Goal: Information Seeking & Learning: Learn about a topic

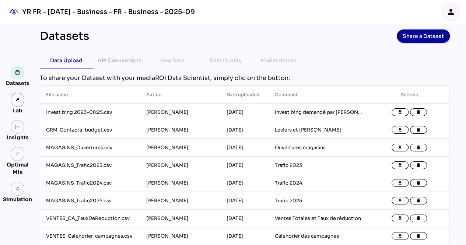
click at [15, 135] on div "Insights" at bounding box center [18, 137] width 22 height 7
click at [19, 129] on img at bounding box center [17, 127] width 5 height 5
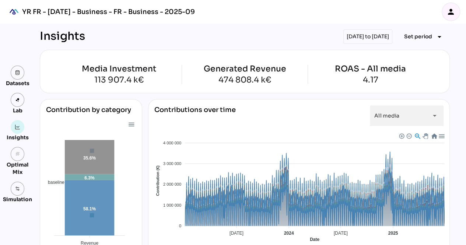
click at [350, 36] on div "01/05/2025 to 31/05/2025" at bounding box center [368, 36] width 49 height 14
click at [360, 33] on div "01/05/2025 to 31/05/2025" at bounding box center [368, 36] width 49 height 14
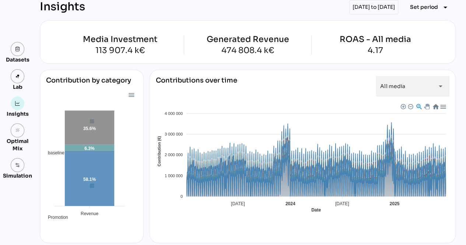
scroll to position [27, 0]
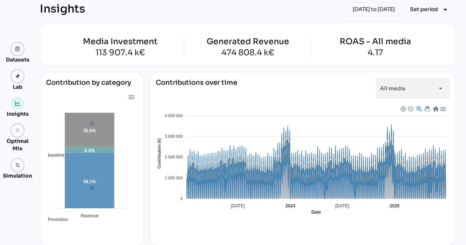
click at [369, 5] on div "01/05/2025 to 31/05/2025" at bounding box center [373, 9] width 49 height 14
click at [366, 11] on div "01/05/2025 to 31/05/2025" at bounding box center [373, 9] width 49 height 14
click at [424, 9] on span "Set period" at bounding box center [424, 9] width 28 height 9
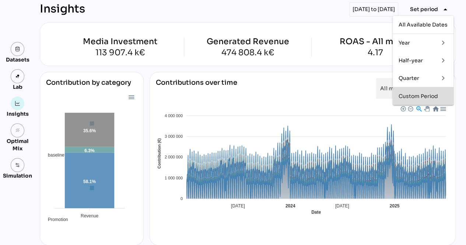
click at [408, 95] on div "Custom Period" at bounding box center [423, 96] width 49 height 6
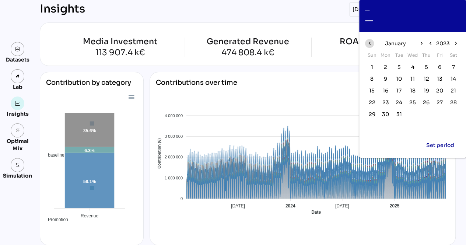
click at [370, 45] on icon "chevron_left" at bounding box center [369, 43] width 6 height 6
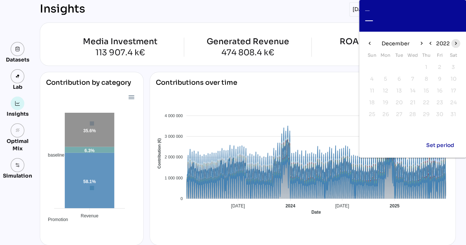
click at [457, 41] on icon "chevron_right" at bounding box center [456, 43] width 6 height 6
click at [456, 41] on icon "chevron_right" at bounding box center [456, 43] width 6 height 6
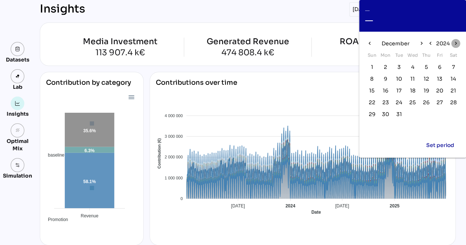
click at [456, 41] on icon "chevron_right" at bounding box center [456, 43] width 6 height 6
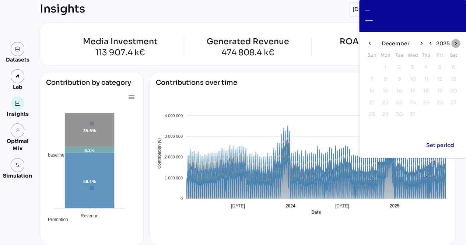
click at [456, 41] on icon "chevron_right" at bounding box center [456, 43] width 6 height 6
click at [430, 42] on icon "chevron_left" at bounding box center [430, 43] width 6 height 6
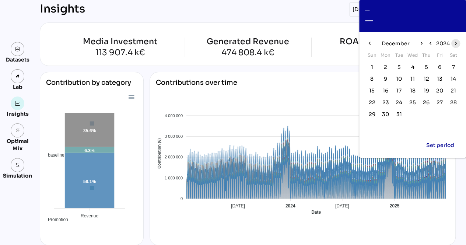
click at [457, 42] on icon "chevron_right" at bounding box center [456, 43] width 6 height 6
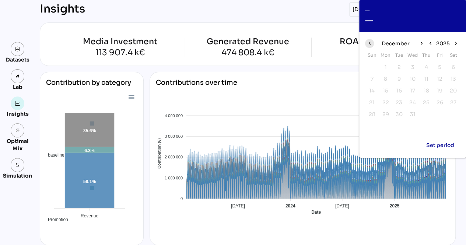
click at [369, 44] on icon "chevron_left" at bounding box center [369, 43] width 6 height 6
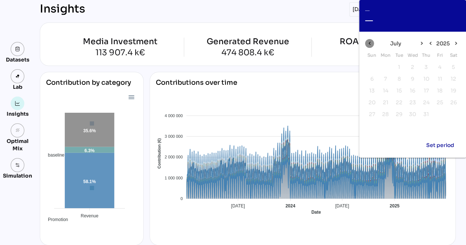
click at [369, 44] on icon "chevron_left" at bounding box center [369, 43] width 6 height 6
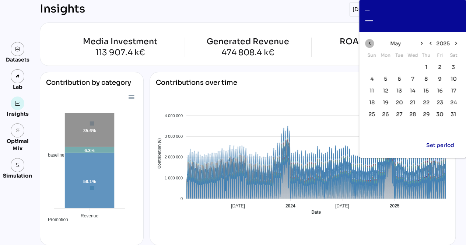
click at [369, 44] on icon "chevron_left" at bounding box center [369, 43] width 6 height 6
click at [411, 65] on span "1" at bounding box center [413, 67] width 8 height 8
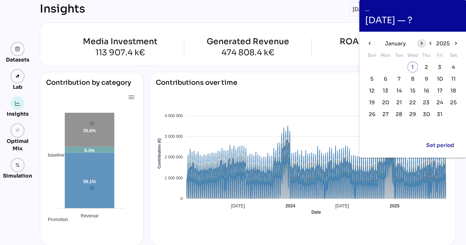
click at [423, 41] on icon "chevron_right" at bounding box center [421, 43] width 6 height 6
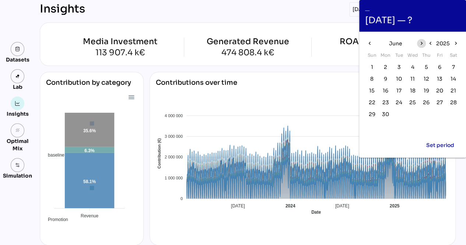
click at [423, 41] on icon "chevron_right" at bounding box center [421, 43] width 6 height 6
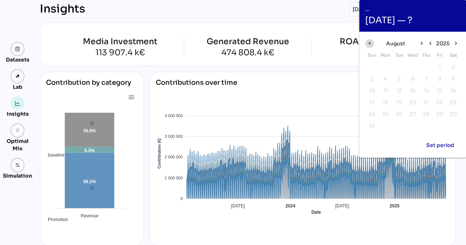
click at [371, 41] on icon "chevron_left" at bounding box center [369, 43] width 6 height 6
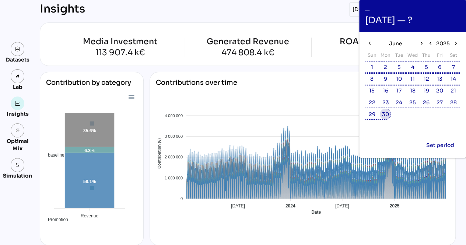
click at [383, 117] on span "30" at bounding box center [385, 114] width 7 height 8
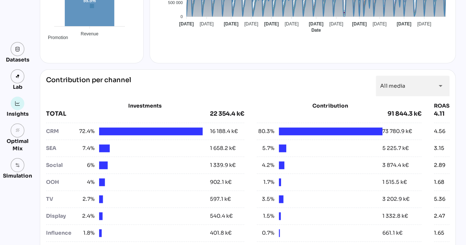
scroll to position [210, 0]
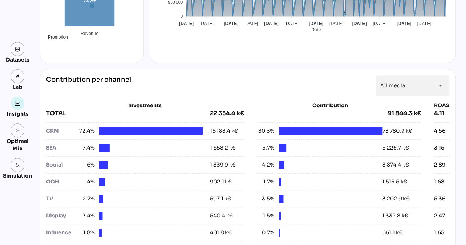
click at [48, 147] on div "SEA" at bounding box center [61, 148] width 31 height 8
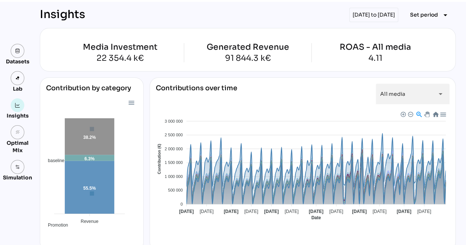
scroll to position [21, 0]
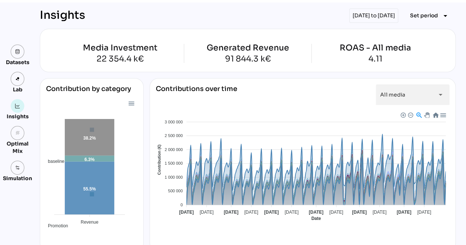
click at [384, 11] on div "01/01/2025 to 30/06/2025" at bounding box center [373, 15] width 49 height 14
click at [419, 18] on span "Set period" at bounding box center [424, 15] width 28 height 9
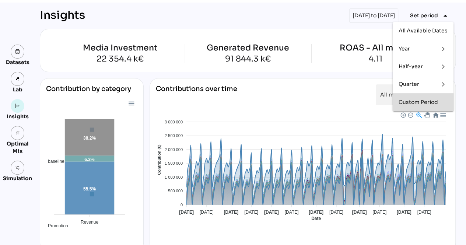
click at [423, 101] on div "Custom Period" at bounding box center [423, 102] width 49 height 6
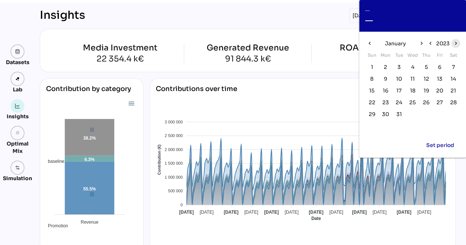
click at [453, 46] on icon "chevron_right" at bounding box center [456, 43] width 6 height 6
click at [386, 64] on span "1" at bounding box center [385, 67] width 2 height 8
click at [424, 43] on icon "chevron_right" at bounding box center [421, 43] width 6 height 6
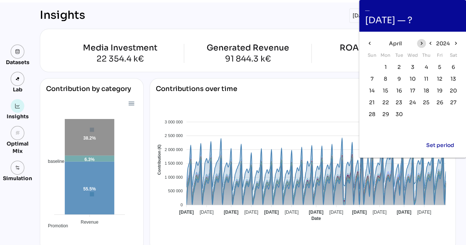
click at [424, 43] on icon "chevron_right" at bounding box center [421, 43] width 6 height 6
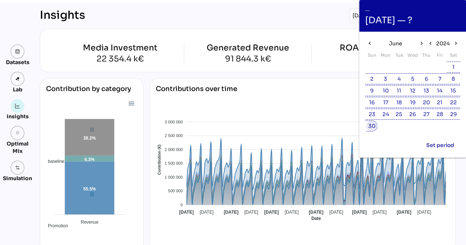
click at [369, 126] on span "30" at bounding box center [372, 126] width 7 height 8
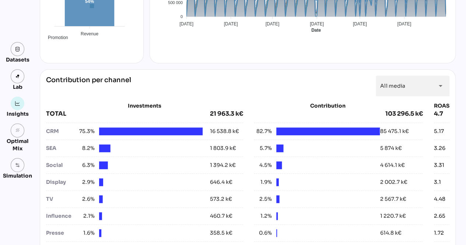
scroll to position [210, 0]
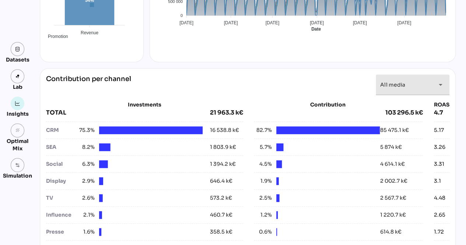
click at [437, 84] on icon "arrow_drop_down" at bounding box center [440, 84] width 9 height 9
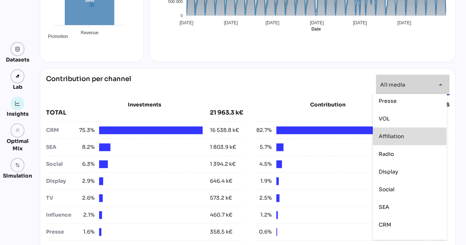
scroll to position [84, 0]
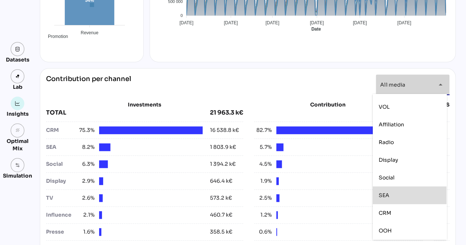
click at [393, 193] on div "SEA" at bounding box center [410, 195] width 62 height 6
type input "***"
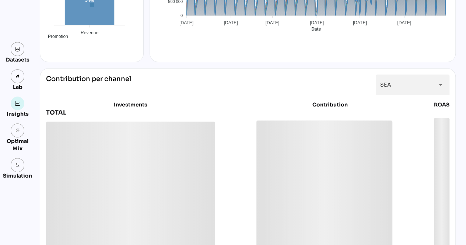
click at [247, 73] on div "Contribution per channel SEA *** arrow_drop_down Investments TOTAL Contribution…" at bounding box center [248, 167] width 416 height 198
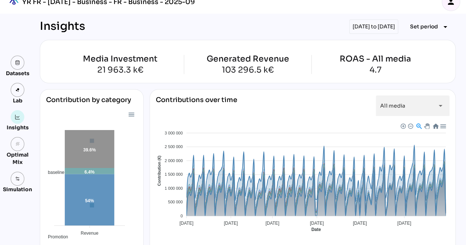
scroll to position [0, 0]
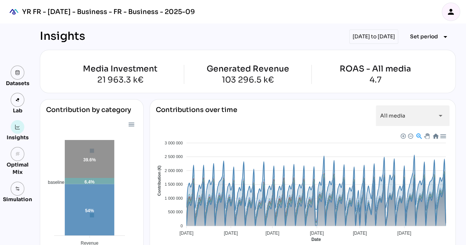
click at [379, 34] on div "01/01/2024 to 30/06/2024" at bounding box center [373, 36] width 49 height 14
click at [370, 36] on div "01/01/2024 to 30/06/2024" at bounding box center [373, 36] width 49 height 14
click at [414, 34] on span "Set period" at bounding box center [424, 36] width 28 height 9
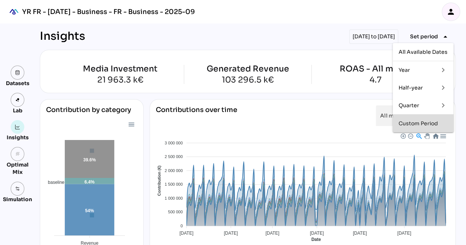
click at [424, 125] on div "Custom Period" at bounding box center [423, 124] width 49 height 6
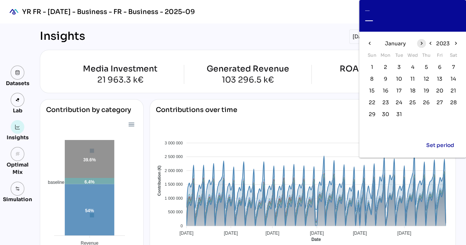
click at [420, 42] on icon "chevron_right" at bounding box center [421, 43] width 6 height 6
click at [420, 41] on icon "chevron_right" at bounding box center [421, 43] width 6 height 6
click at [372, 45] on icon "chevron_left" at bounding box center [369, 43] width 6 height 6
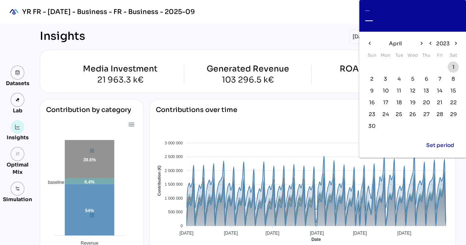
click at [453, 64] on span "1" at bounding box center [453, 67] width 2 height 8
click at [422, 42] on icon "chevron_right" at bounding box center [421, 43] width 6 height 6
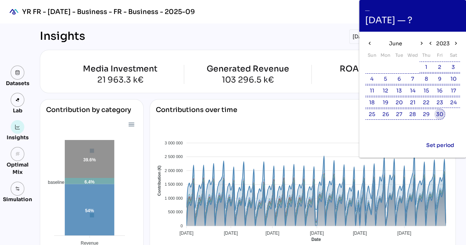
click at [441, 115] on span "30" at bounding box center [439, 114] width 7 height 8
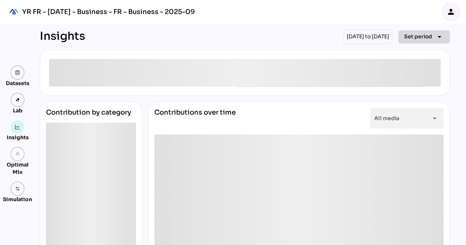
click at [425, 39] on span "Set period" at bounding box center [418, 36] width 28 height 9
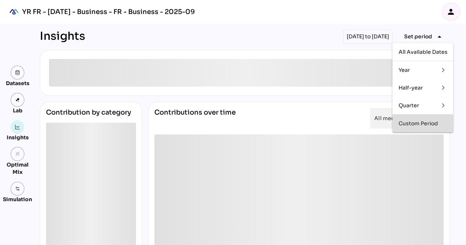
click at [411, 127] on div "Custom Period" at bounding box center [422, 124] width 49 height 12
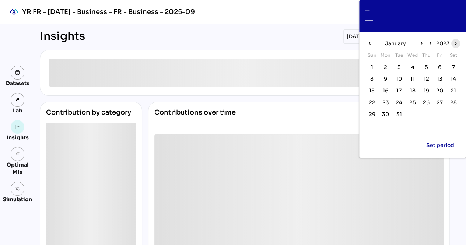
click at [454, 43] on icon "chevron_right" at bounding box center [456, 43] width 6 height 6
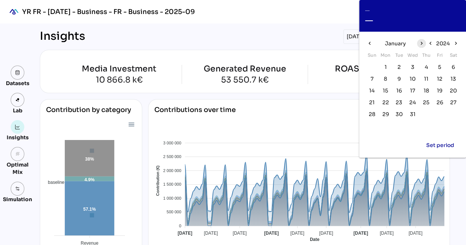
click at [422, 42] on icon "chevron_right" at bounding box center [421, 43] width 6 height 6
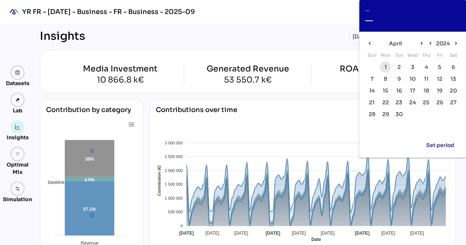
click at [386, 66] on span "1" at bounding box center [385, 67] width 2 height 8
click at [421, 39] on span "chevron_right" at bounding box center [421, 43] width 9 height 9
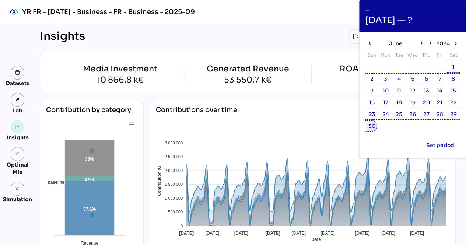
click at [369, 125] on span "30" at bounding box center [372, 126] width 7 height 8
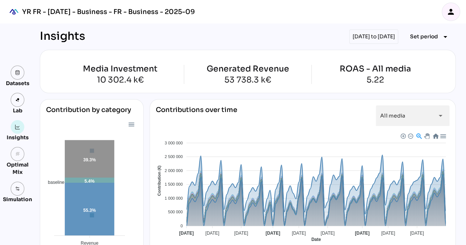
click at [383, 36] on div "01/04/2024 to 30/06/2024" at bounding box center [373, 36] width 49 height 14
click at [366, 36] on div "01/04/2024 to 30/06/2024" at bounding box center [373, 36] width 49 height 14
click at [369, 36] on div "01/04/2024 to 30/06/2024" at bounding box center [373, 36] width 49 height 14
click at [419, 37] on span "Set period" at bounding box center [424, 36] width 28 height 9
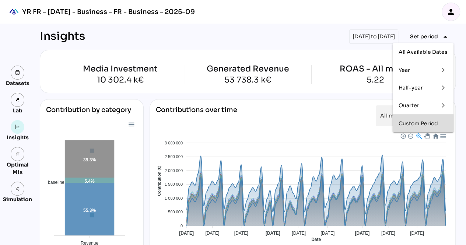
click at [419, 124] on div "Custom Period" at bounding box center [423, 124] width 49 height 6
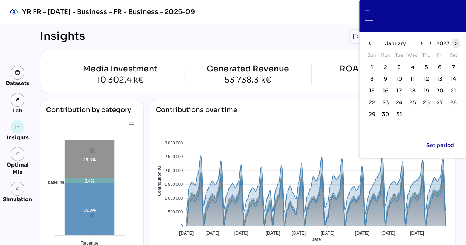
click at [459, 42] on span "chevron_right" at bounding box center [455, 43] width 9 height 9
click at [422, 43] on icon "chevron_right" at bounding box center [421, 43] width 6 height 6
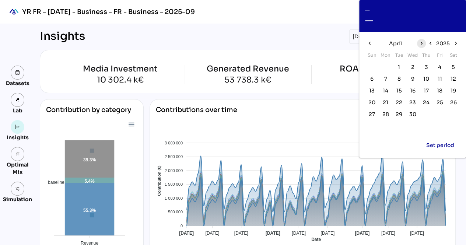
click at [422, 43] on icon "chevron_right" at bounding box center [421, 43] width 6 height 6
click at [369, 44] on icon "chevron_left" at bounding box center [369, 43] width 6 height 6
click at [395, 65] on span "1" at bounding box center [399, 67] width 8 height 8
click at [421, 43] on icon "chevron_right" at bounding box center [421, 43] width 6 height 6
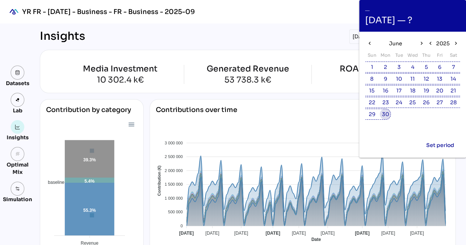
click at [387, 112] on span "30" at bounding box center [385, 114] width 7 height 8
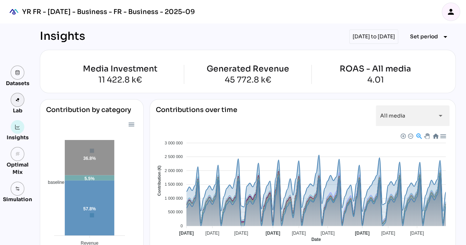
click at [18, 100] on img at bounding box center [17, 99] width 5 height 5
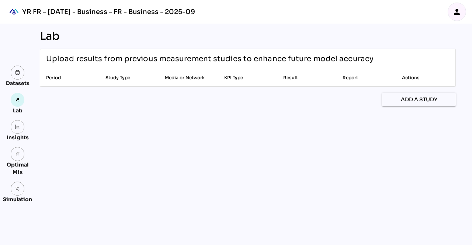
click at [18, 146] on div "Datasets Lab Insights grain Optimal Mix Simulation" at bounding box center [17, 134] width 29 height 137
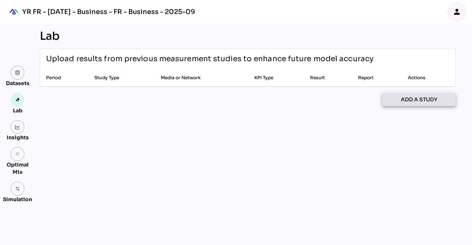
click at [408, 103] on span "Add a study" at bounding box center [419, 99] width 36 height 9
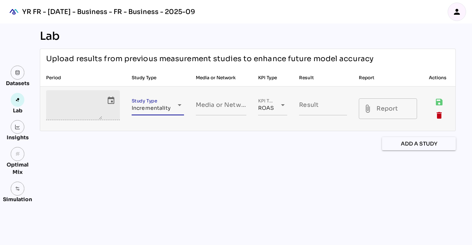
click at [160, 109] on span "Incrementality" at bounding box center [151, 108] width 39 height 7
click at [182, 189] on div "**********" at bounding box center [248, 135] width 428 height 222
click at [439, 114] on icon "delete" at bounding box center [439, 115] width 9 height 9
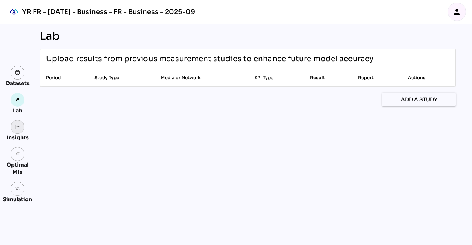
click at [16, 128] on img at bounding box center [17, 127] width 5 height 5
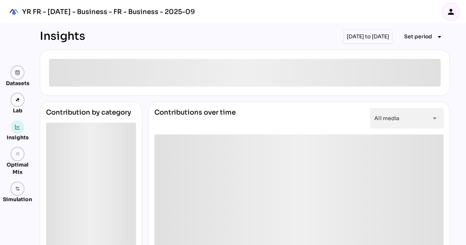
click at [121, 185] on div at bounding box center [91, 190] width 90 height 135
click at [368, 34] on div "[DATE] to [DATE]" at bounding box center [368, 36] width 49 height 14
click at [354, 39] on div "[DATE] to [DATE]" at bounding box center [368, 36] width 49 height 14
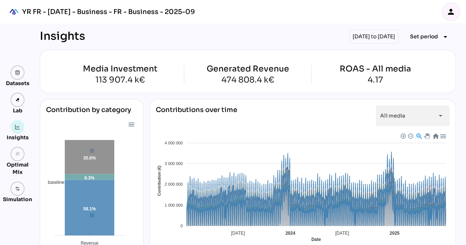
click at [366, 34] on div "[DATE] to [DATE]" at bounding box center [373, 36] width 49 height 14
click at [369, 39] on div "[DATE] to [DATE]" at bounding box center [373, 36] width 49 height 14
click at [373, 37] on div "[DATE] to [DATE]" at bounding box center [373, 36] width 49 height 14
click at [313, 39] on div "Insights [DATE] to [DATE] Set period arrow_drop_down" at bounding box center [248, 36] width 416 height 14
click at [349, 38] on div "[DATE] to [DATE]" at bounding box center [373, 36] width 49 height 14
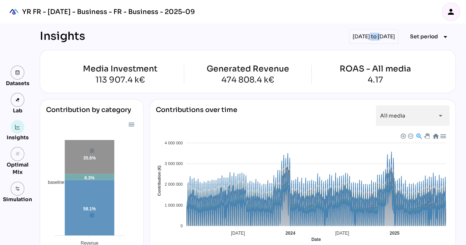
click at [349, 38] on div "[DATE] to [DATE]" at bounding box center [373, 36] width 49 height 14
click at [426, 34] on span "Set period" at bounding box center [424, 36] width 28 height 9
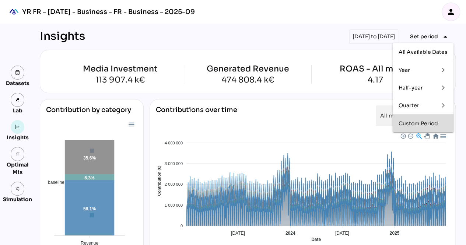
click at [426, 123] on div "Custom Period" at bounding box center [423, 124] width 49 height 6
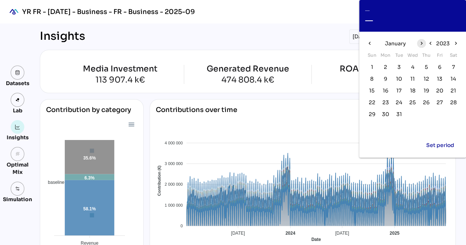
click at [421, 45] on icon "chevron_right" at bounding box center [421, 43] width 6 height 6
click at [372, 43] on icon "chevron_left" at bounding box center [369, 43] width 6 height 6
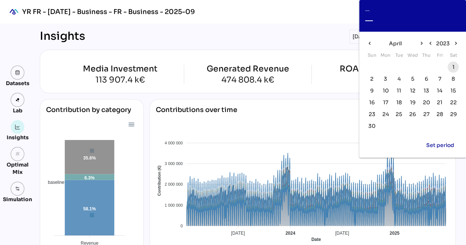
click at [450, 67] on span "1" at bounding box center [453, 67] width 8 height 8
click at [423, 43] on icon "chevron_right" at bounding box center [421, 43] width 6 height 6
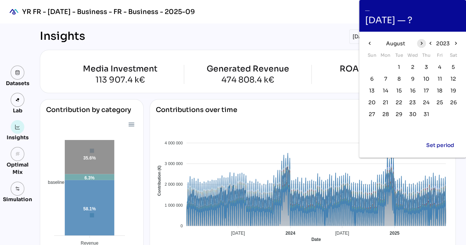
click at [423, 43] on icon "chevron_right" at bounding box center [421, 43] width 6 height 6
click at [368, 46] on icon "chevron_left" at bounding box center [369, 43] width 6 height 6
click at [455, 42] on icon "chevron_right" at bounding box center [456, 43] width 6 height 6
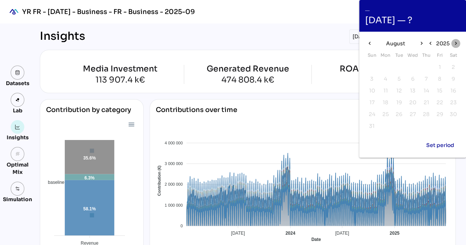
click at [455, 42] on icon "chevron_right" at bounding box center [456, 43] width 6 height 6
click at [429, 46] on icon "chevron_left" at bounding box center [430, 43] width 6 height 6
click at [371, 45] on icon "chevron_left" at bounding box center [369, 43] width 6 height 6
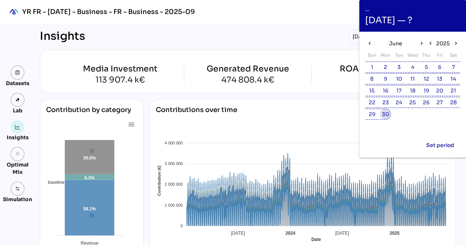
click at [382, 110] on span "30" at bounding box center [385, 114] width 8 height 8
